Goal: Transaction & Acquisition: Purchase product/service

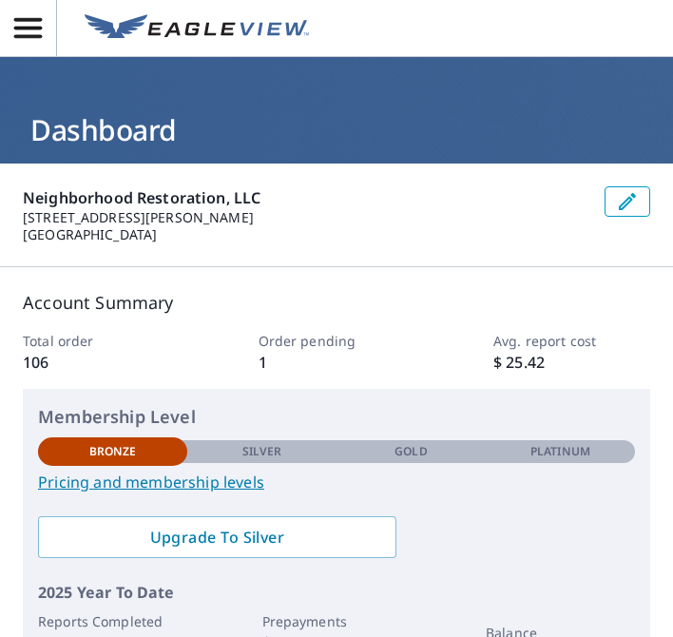
click at [12, 29] on icon "button" at bounding box center [27, 27] width 33 height 33
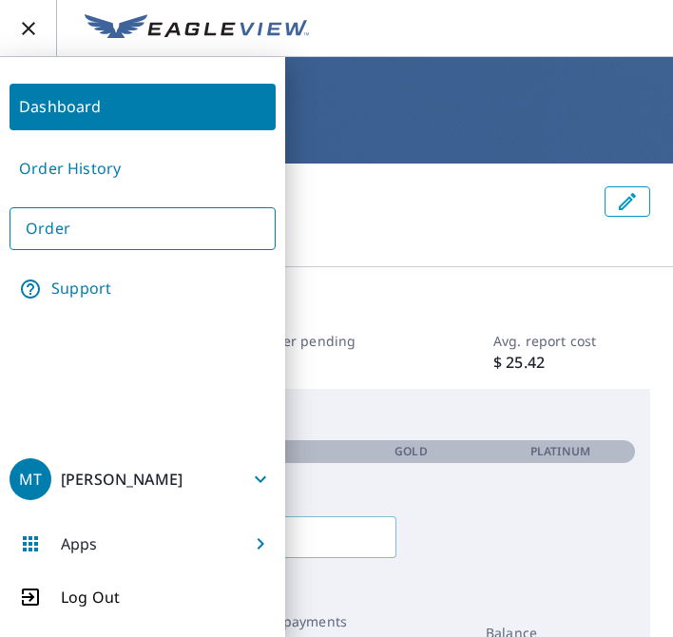
click at [419, 395] on div "Membership Level Bronze Silver Gold Platinum Bronze Pricing and membership leve…" at bounding box center [337, 529] width 628 height 281
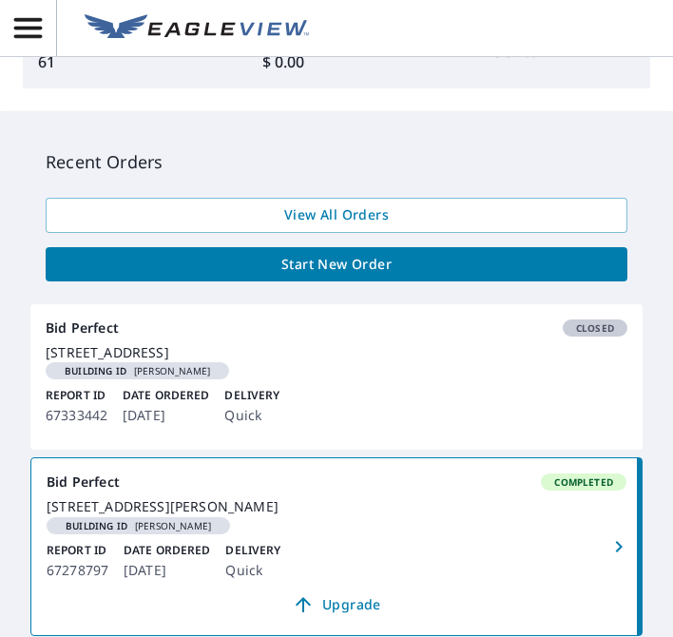
scroll to position [579, 0]
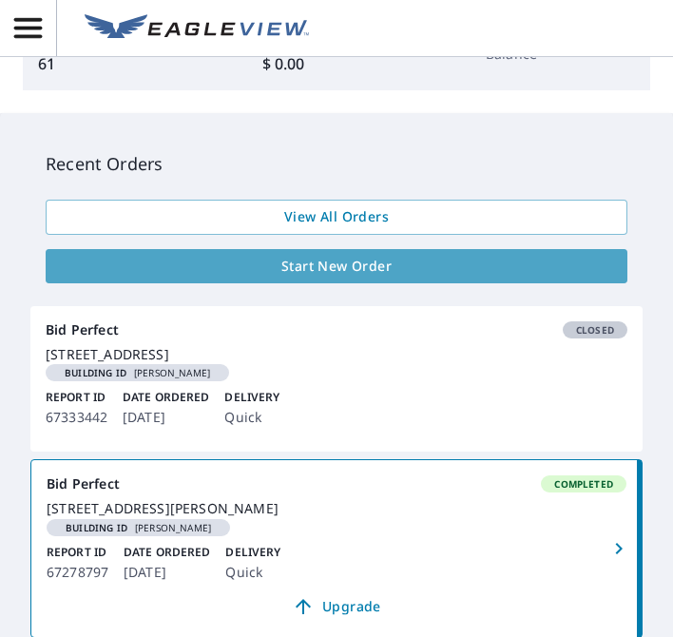
click at [377, 280] on link "Start New Order" at bounding box center [337, 266] width 582 height 35
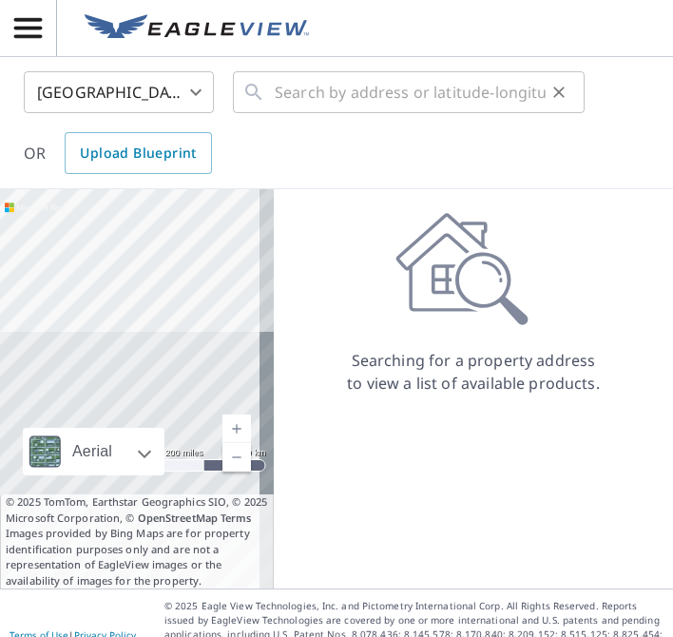
click at [269, 99] on div "​" at bounding box center [409, 92] width 352 height 42
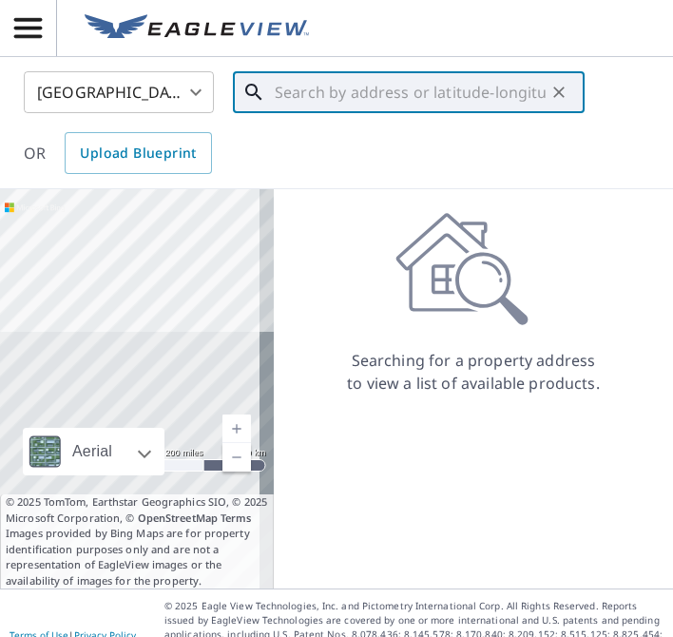
type input "x"
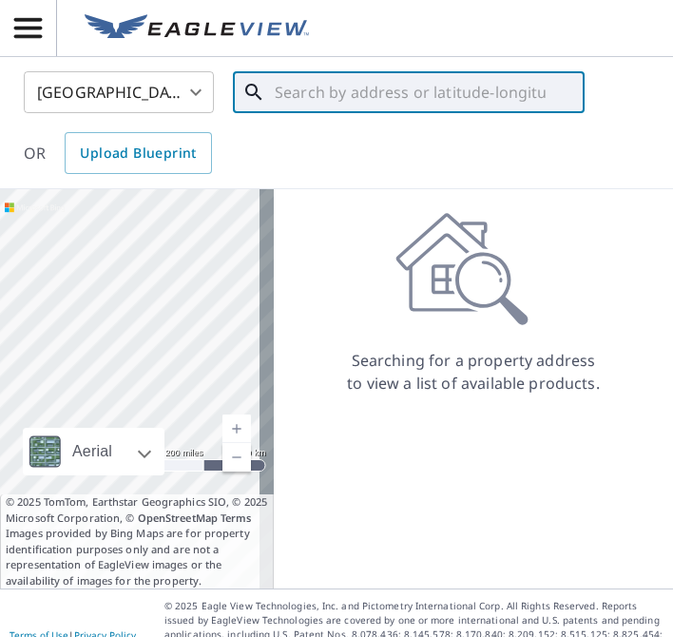
paste input "[STREET_ADDRESS][US_STATE][US_STATE]"
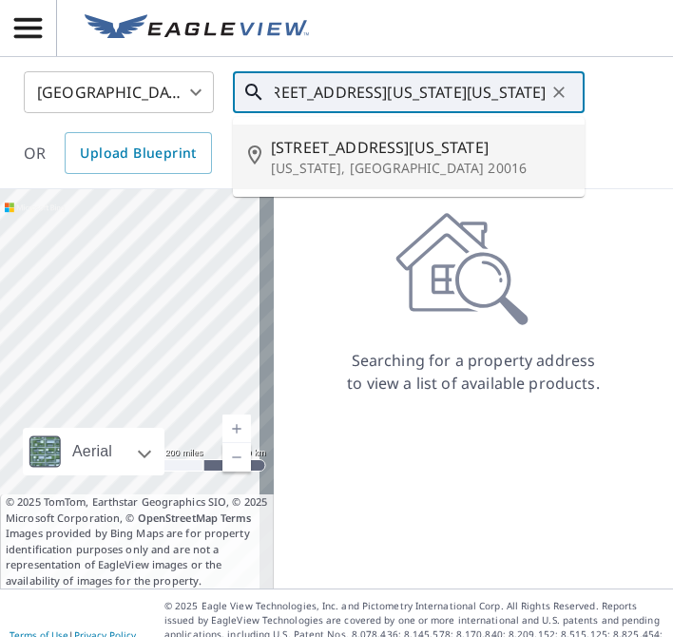
click at [354, 165] on p "[US_STATE], [GEOGRAPHIC_DATA] 20016" at bounding box center [420, 168] width 299 height 19
type input "[STREET_ADDRESS][US_STATE][US_STATE]"
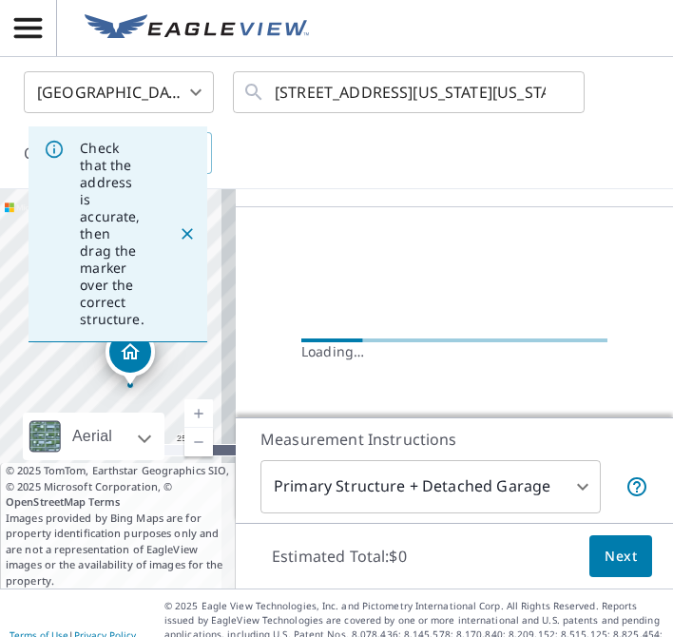
scroll to position [0, 0]
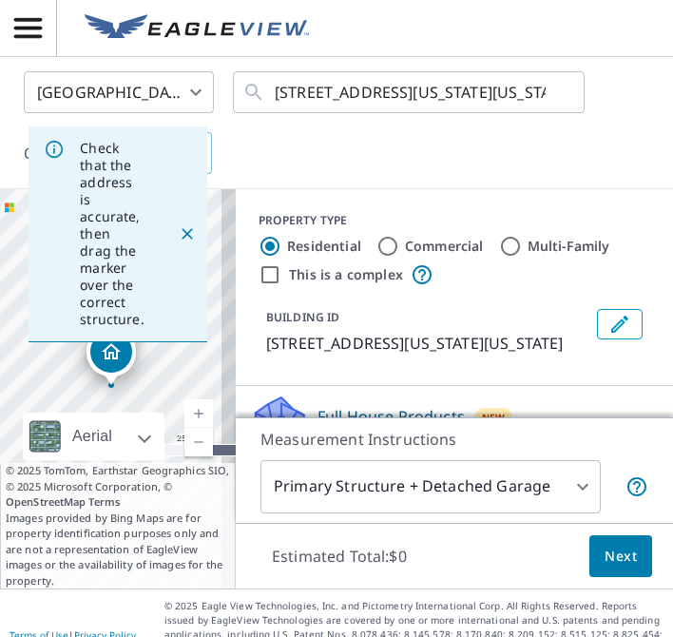
click at [609, 319] on icon "Edit building 1" at bounding box center [620, 324] width 23 height 23
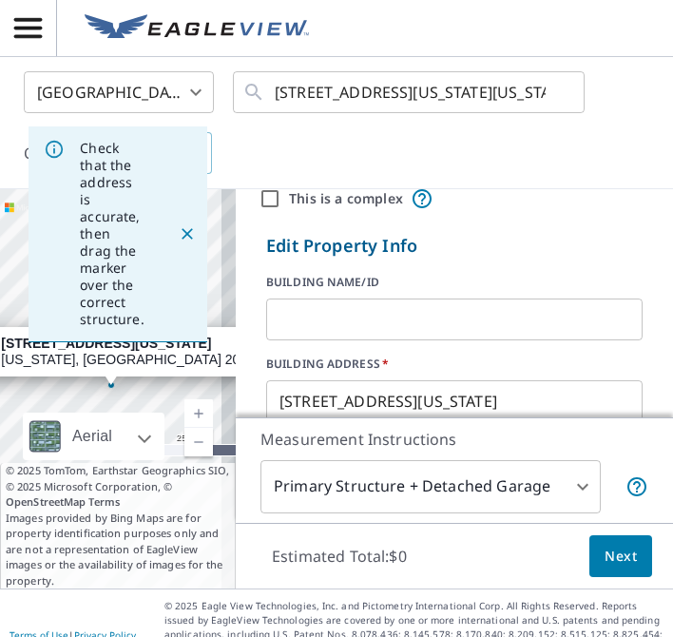
scroll to position [79, 0]
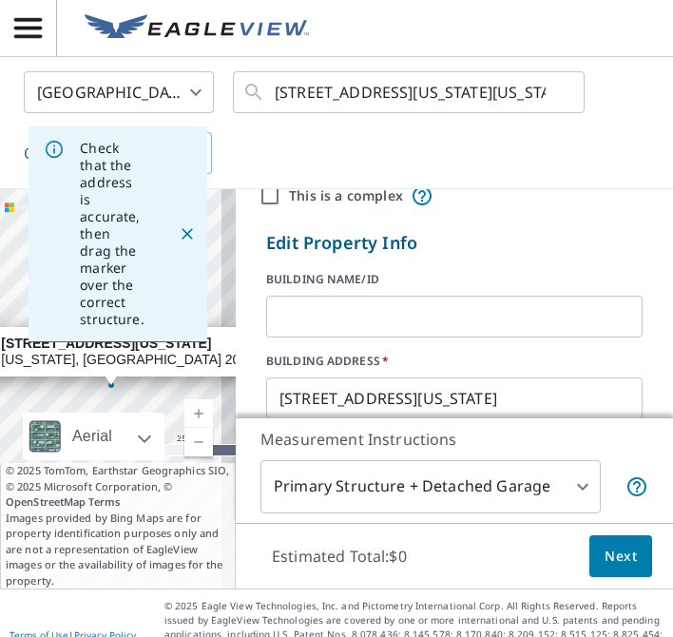
click at [348, 314] on input "text" at bounding box center [454, 316] width 377 height 53
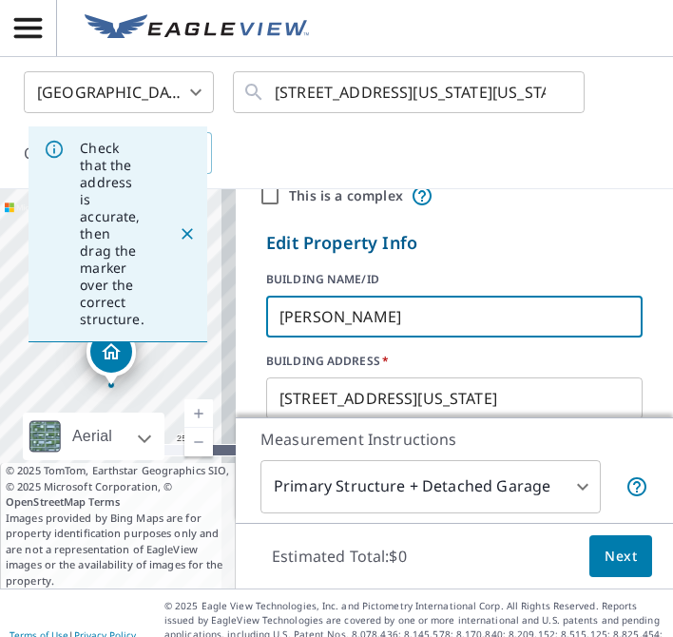
type input "[PERSON_NAME]"
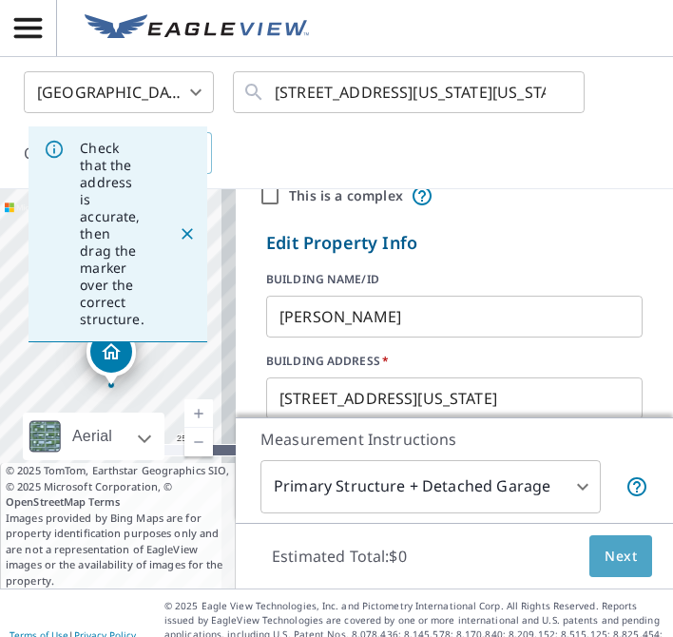
drag, startPoint x: 590, startPoint y: 557, endPoint x: 589, endPoint y: 548, distance: 9.6
click at [590, 548] on button "Next" at bounding box center [621, 557] width 63 height 43
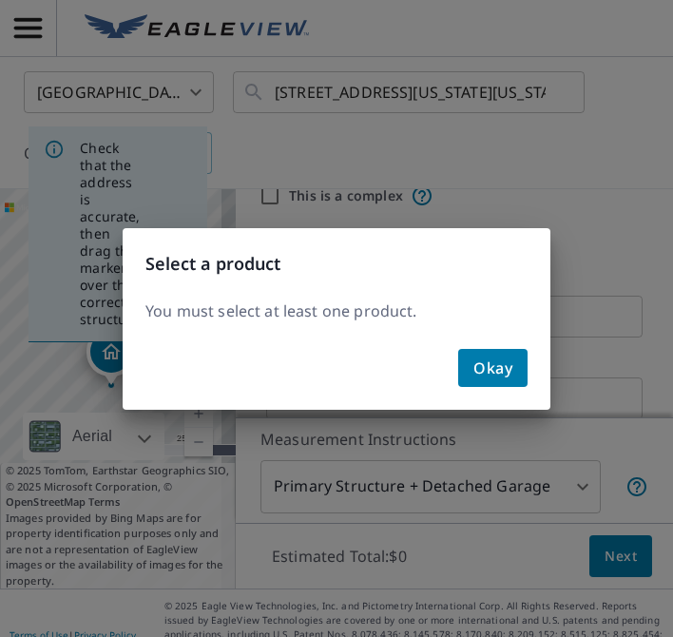
drag, startPoint x: 589, startPoint y: 548, endPoint x: 560, endPoint y: 446, distance: 105.7
click at [560, 446] on div "Select a product You must select at least one product. Okay" at bounding box center [336, 318] width 673 height 637
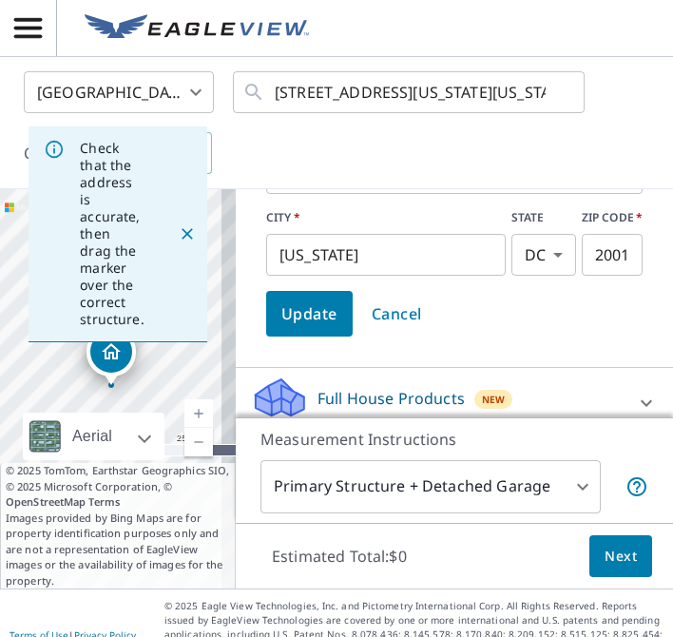
scroll to position [328, 0]
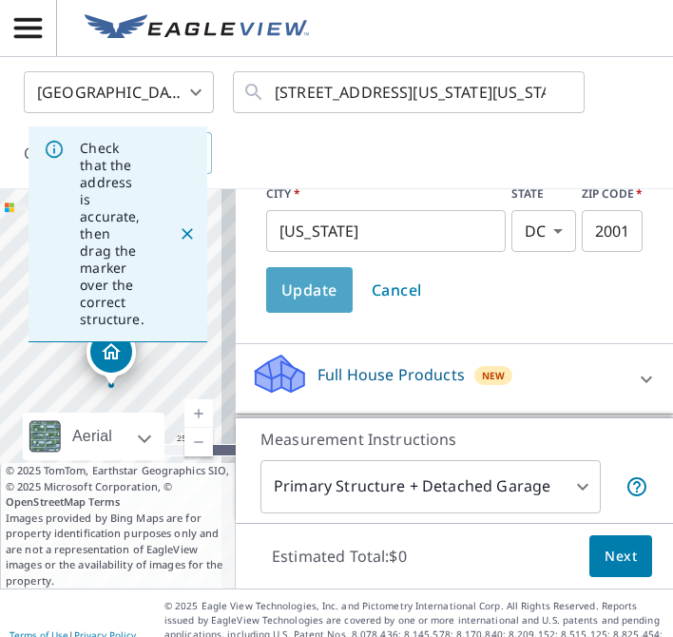
click at [294, 307] on button "Update" at bounding box center [309, 290] width 87 height 46
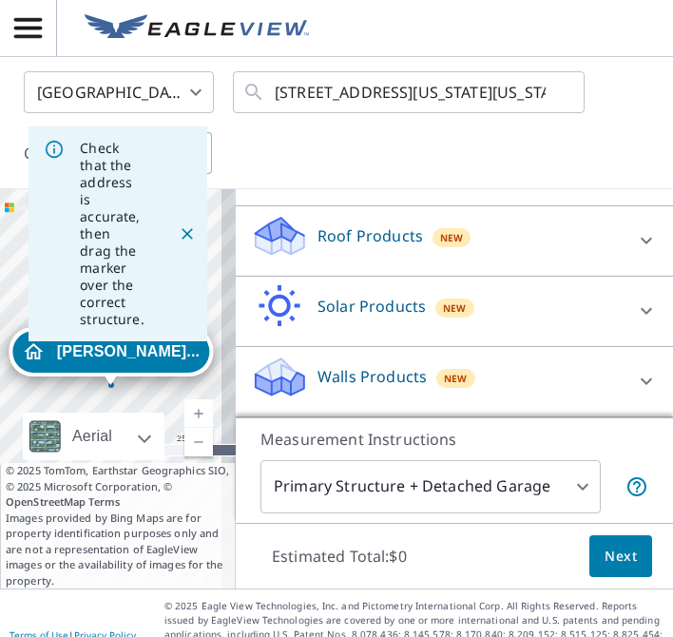
click at [388, 244] on p "Roof Products" at bounding box center [371, 235] width 106 height 23
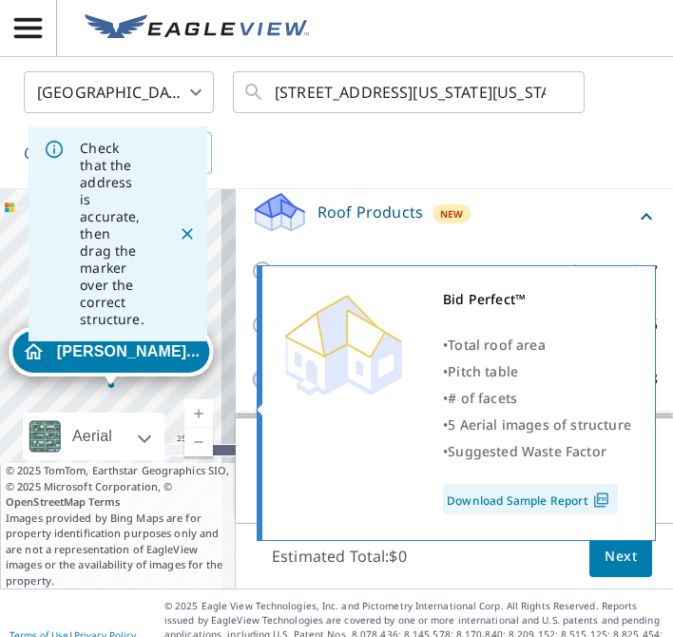
click at [251, 391] on input "Bid Perfect™ $18" at bounding box center [265, 379] width 29 height 23
checkbox input "true"
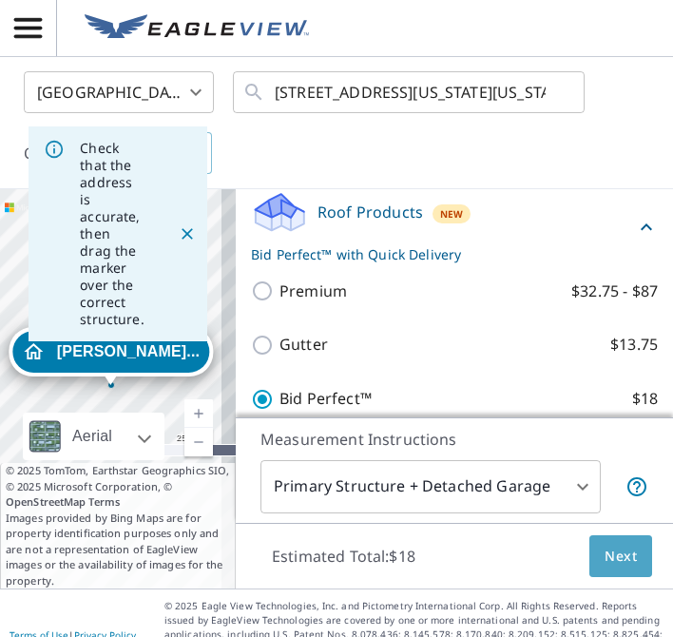
click at [613, 573] on button "Next" at bounding box center [621, 557] width 63 height 43
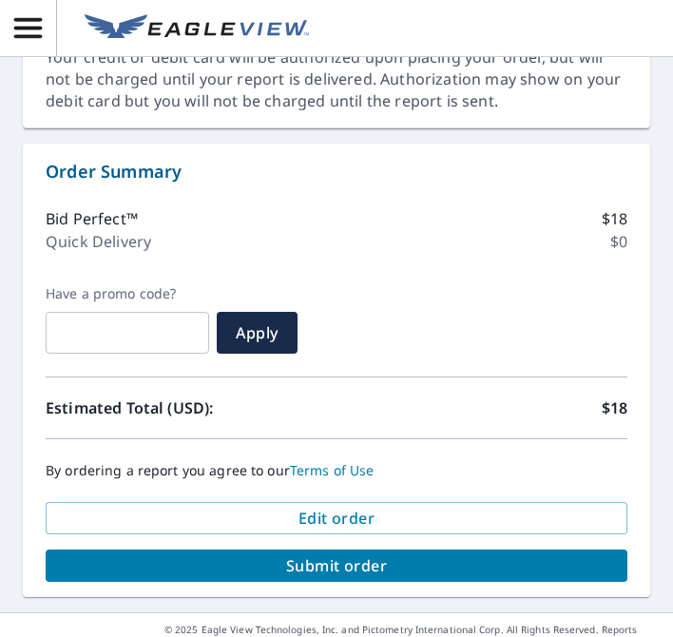
scroll to position [915, 0]
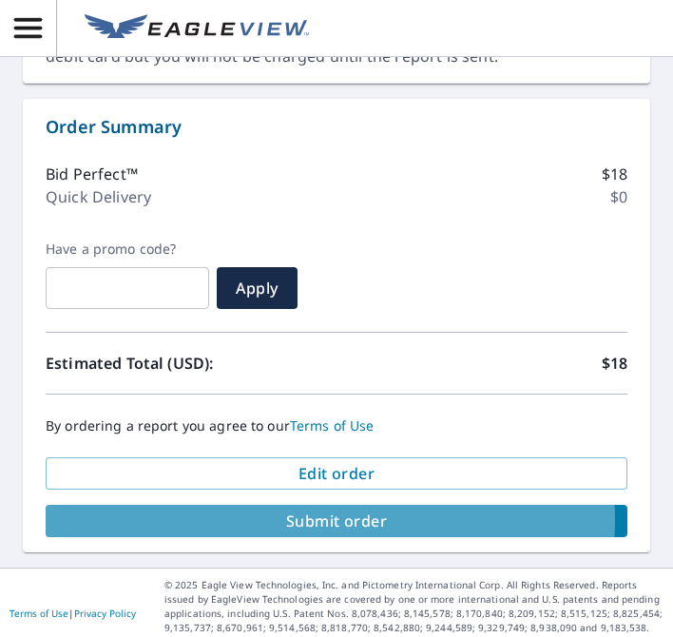
click at [311, 519] on span "Submit order" at bounding box center [337, 521] width 552 height 21
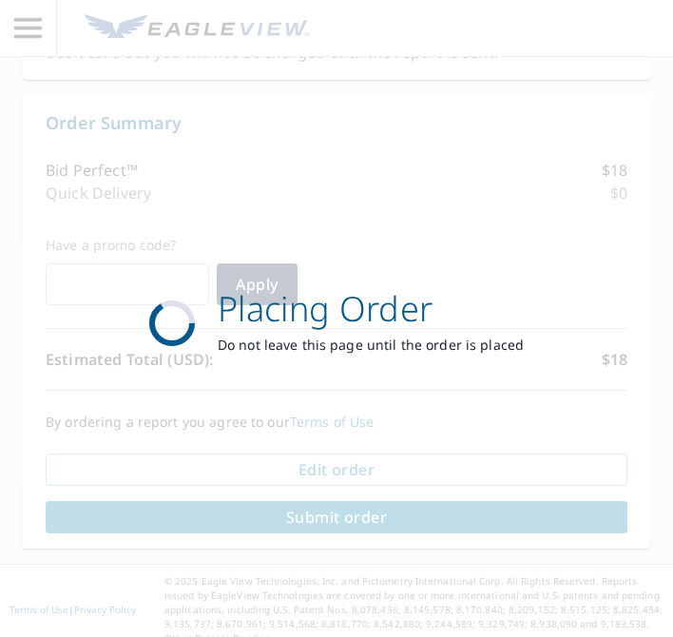
scroll to position [751, 0]
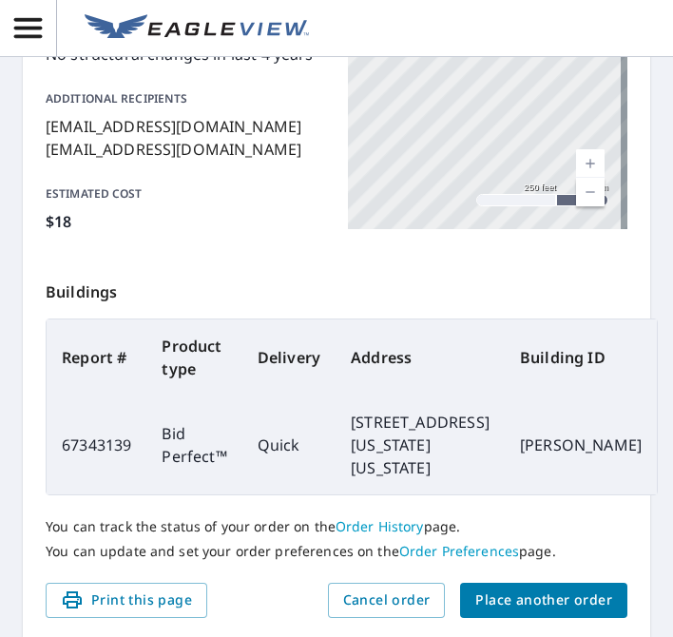
scroll to position [462, 0]
